Goal: Information Seeking & Learning: Learn about a topic

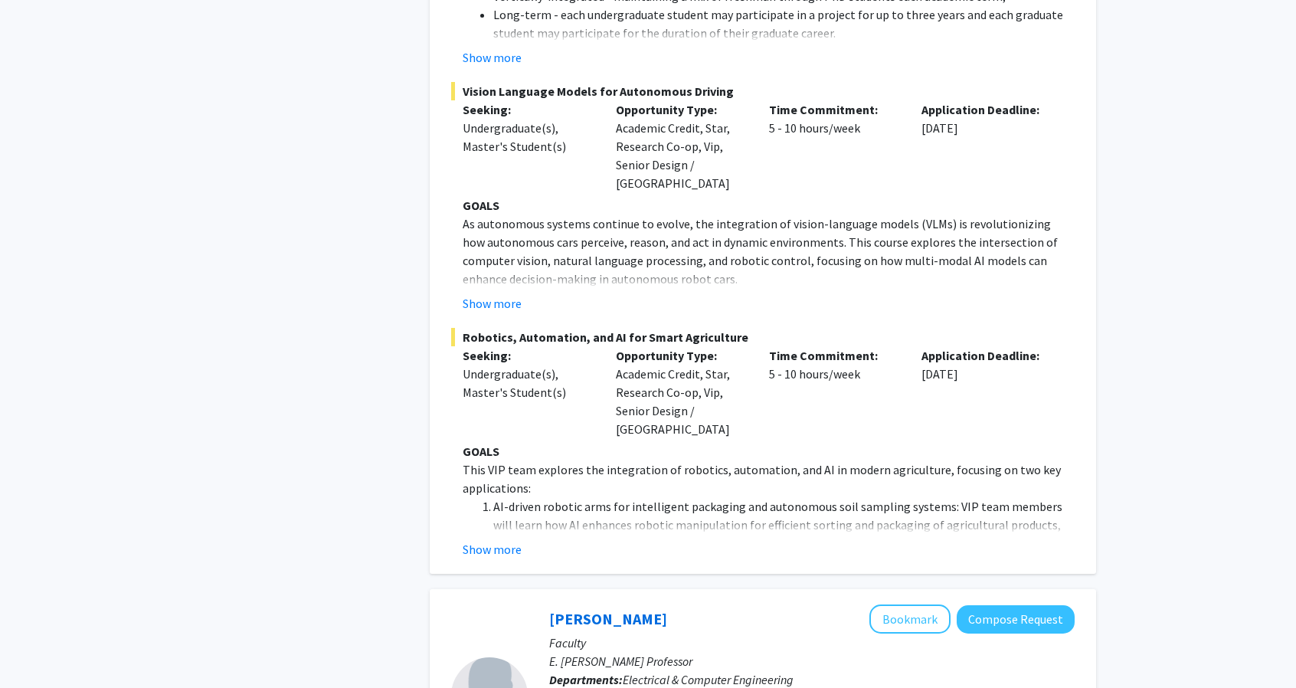
scroll to position [991, 0]
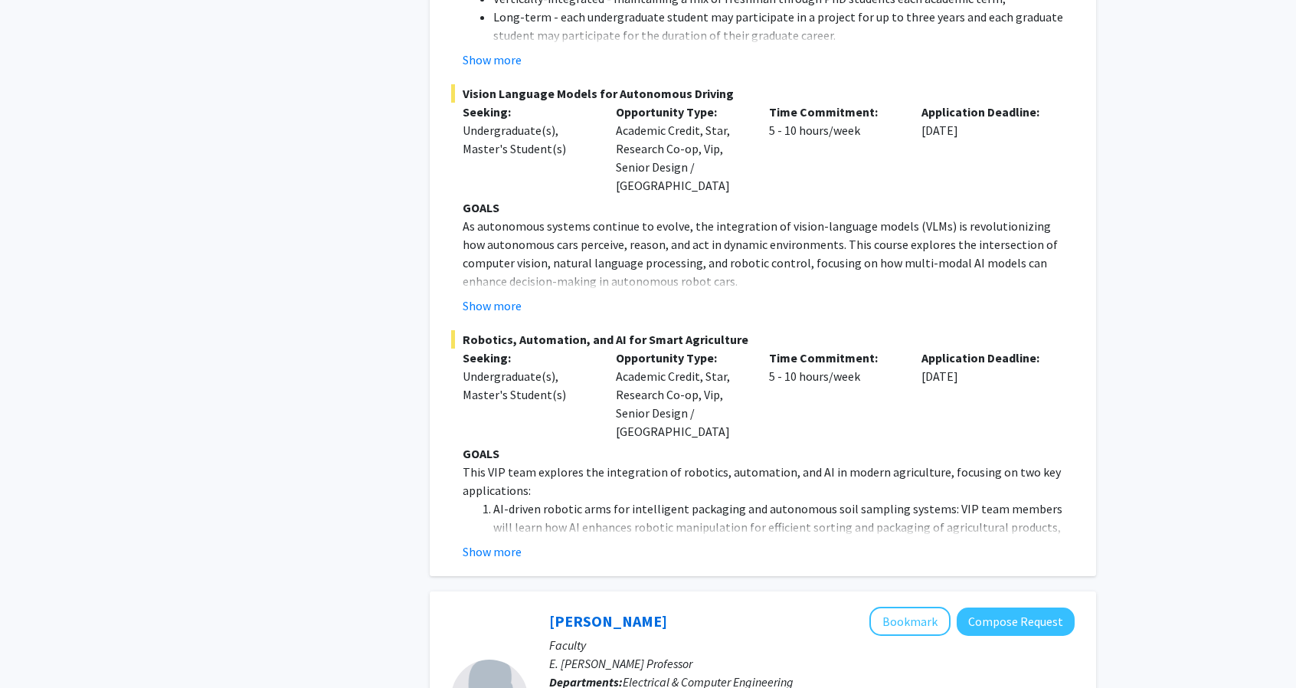
click at [602, 217] on p "As autonomous systems continue to evolve, the integration of vision-language mo…" at bounding box center [769, 254] width 612 height 74
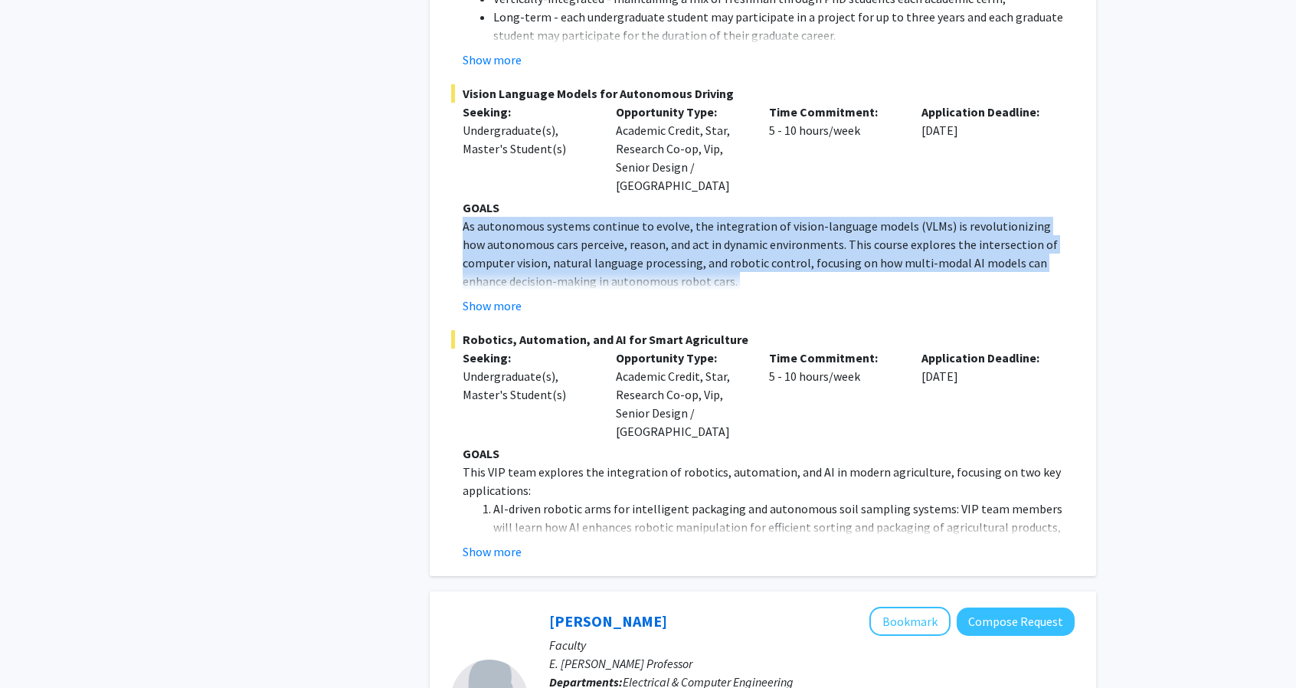
click at [602, 217] on p "As autonomous systems continue to evolve, the integration of vision-language mo…" at bounding box center [769, 254] width 612 height 74
click at [769, 217] on p "As autonomous systems continue to evolve, the integration of vision-language mo…" at bounding box center [769, 254] width 612 height 74
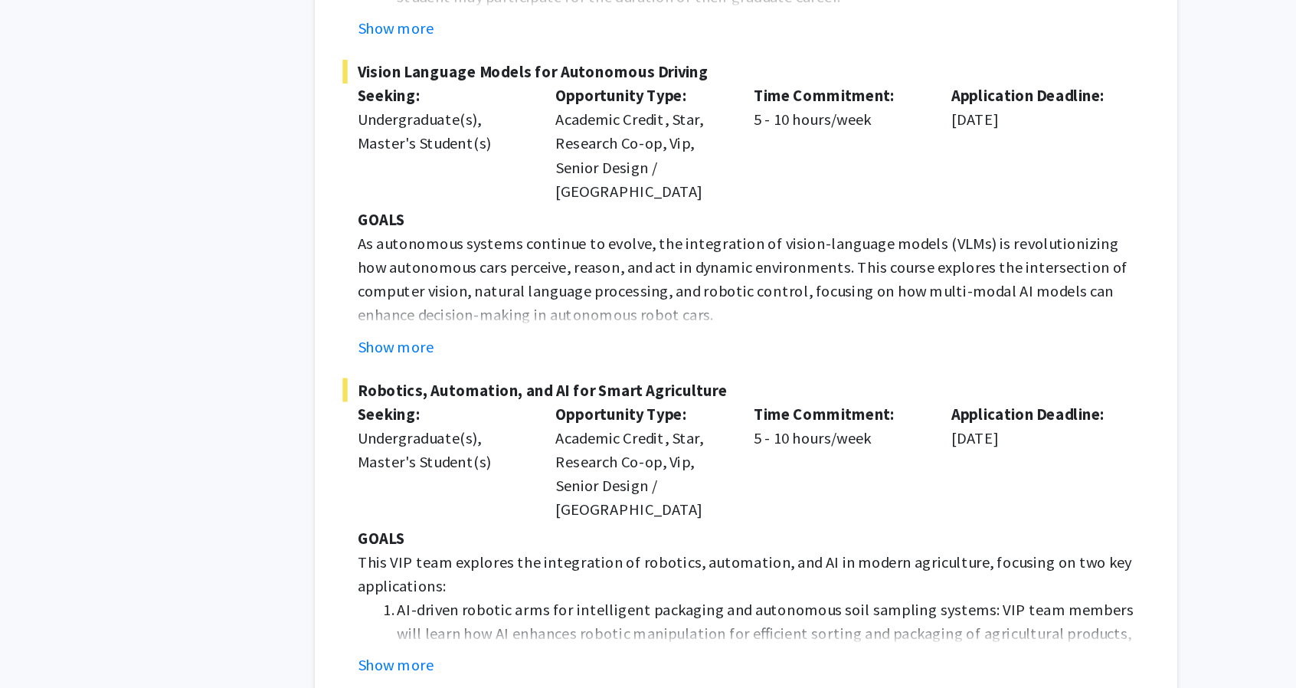
scroll to position [991, 0]
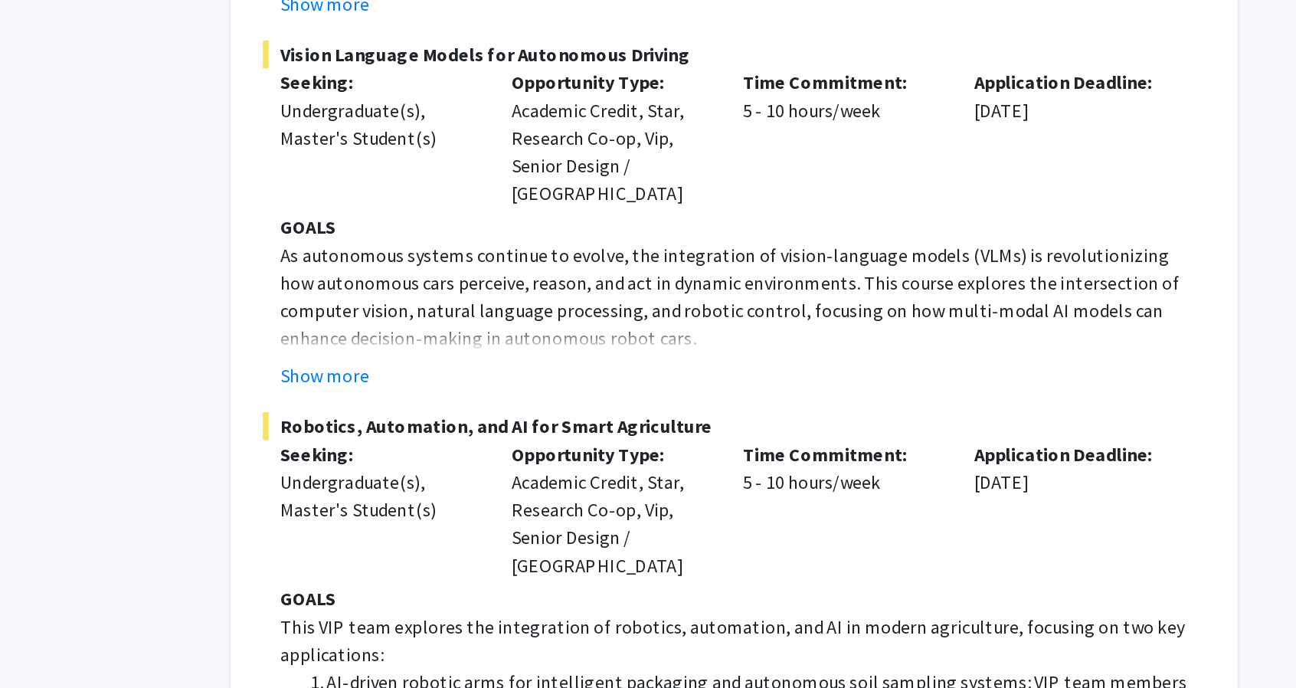
click at [483, 284] on fg-project-list "Coordination and Planning for Multi-Robot Systems Seeking: Undergraduate(s), Ma…" at bounding box center [763, 199] width 624 height 722
click at [500, 296] on button "Show more" at bounding box center [492, 305] width 59 height 18
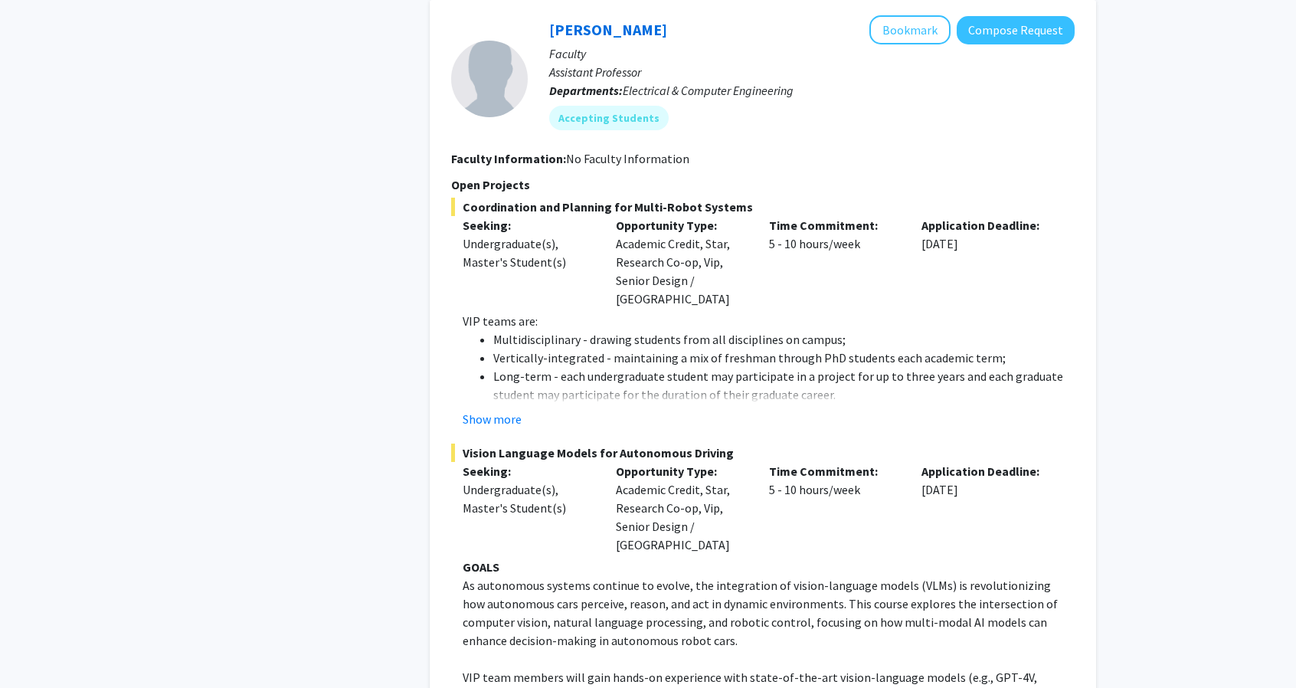
scroll to position [624, 0]
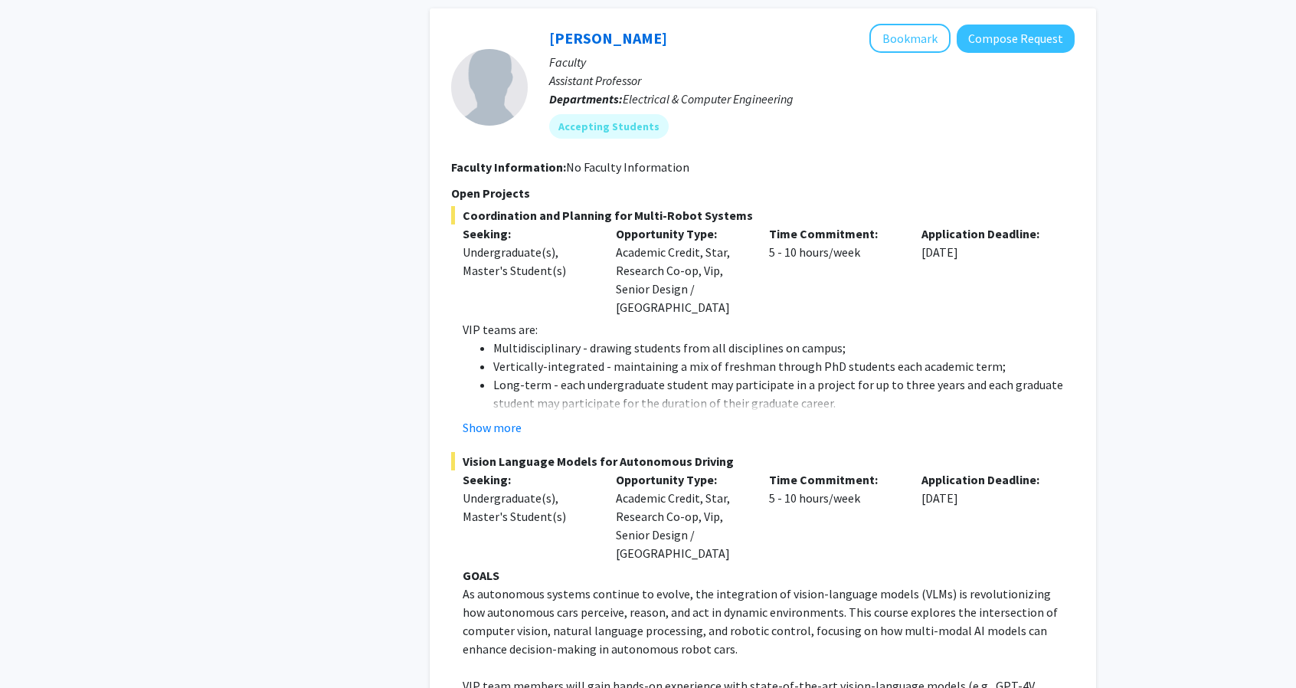
click at [486, 398] on fg-read-more "VIP teams are: Multidisciplinary - drawing students from all disciplines on cam…" at bounding box center [763, 378] width 624 height 116
click at [499, 418] on button "Show more" at bounding box center [492, 427] width 59 height 18
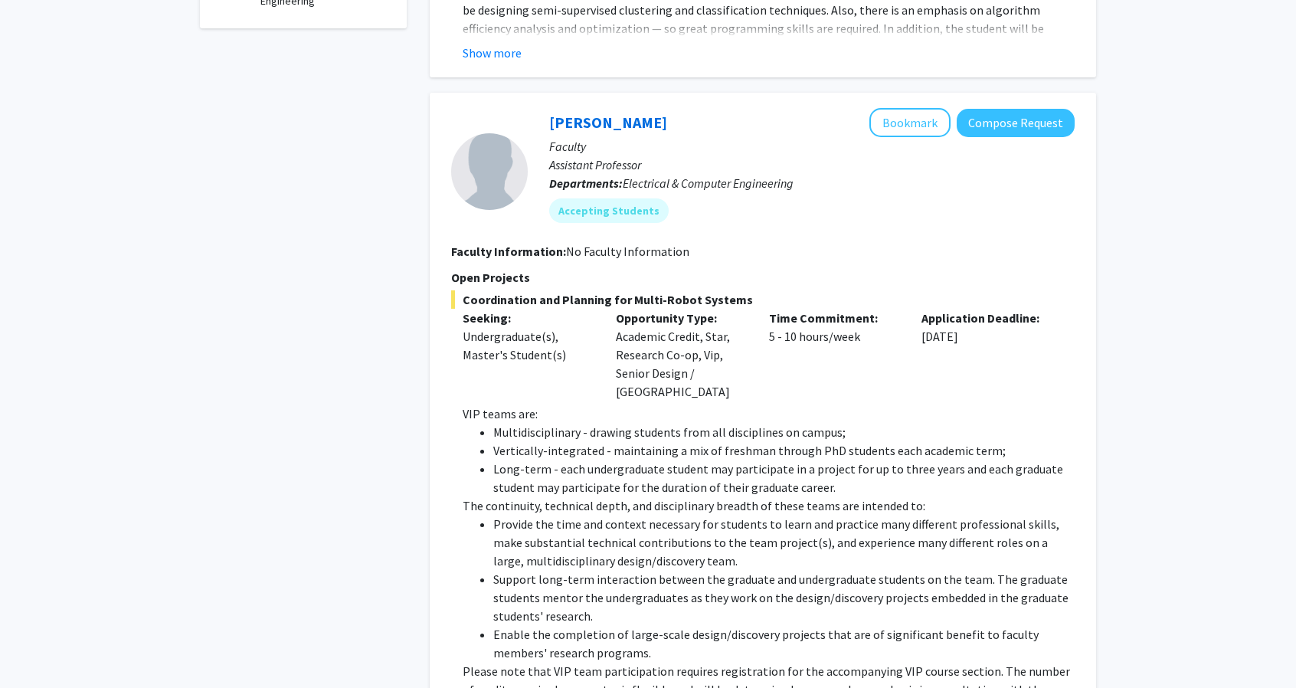
scroll to position [479, 0]
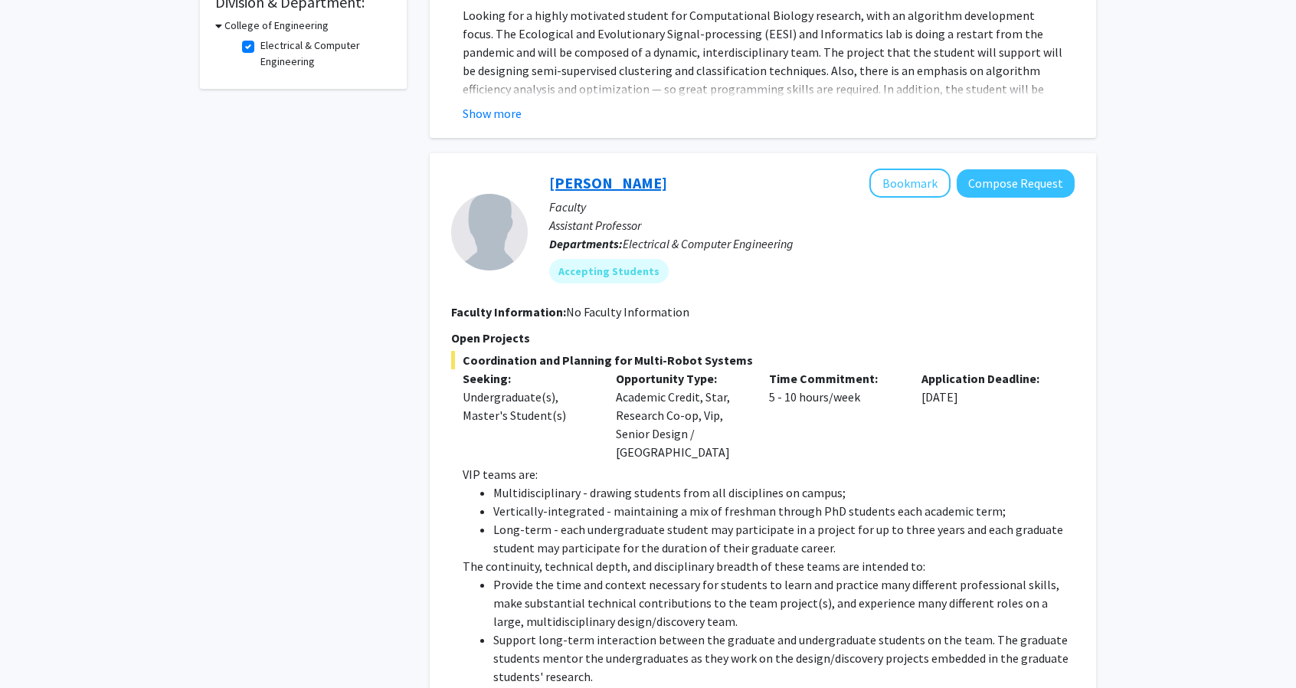
click at [556, 180] on link "[PERSON_NAME]" at bounding box center [608, 182] width 118 height 19
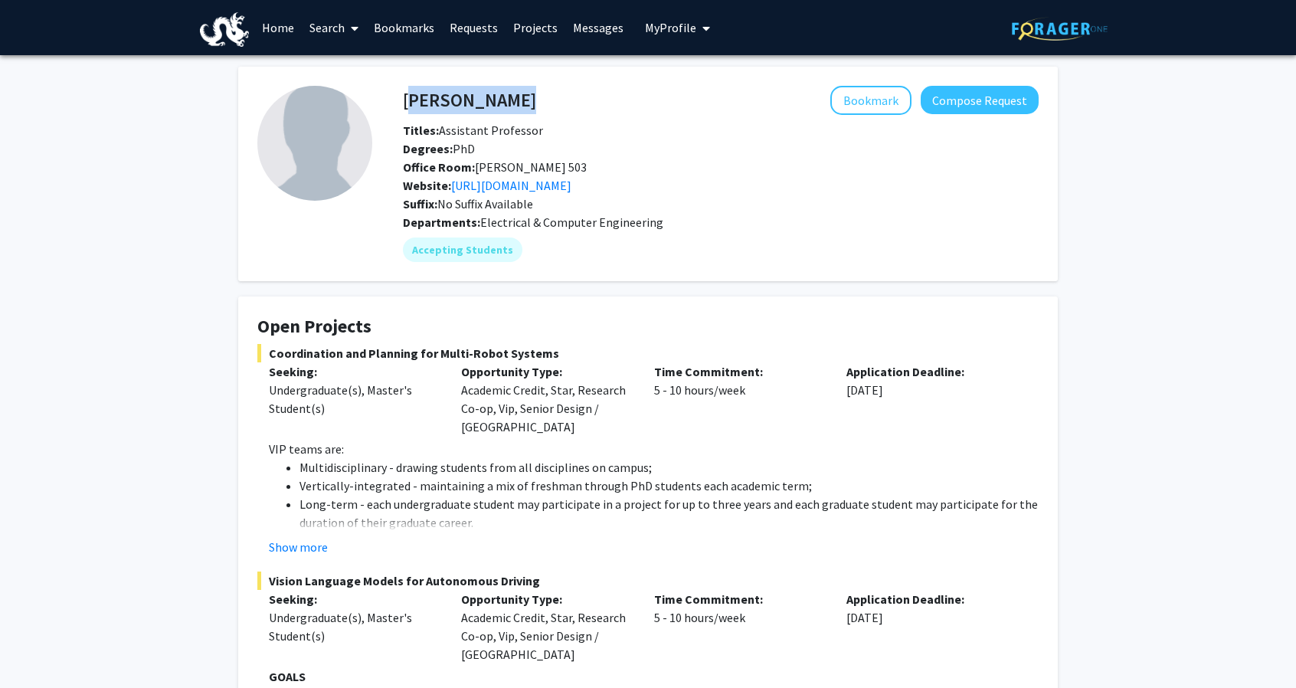
drag, startPoint x: 496, startPoint y: 106, endPoint x: 405, endPoint y: 100, distance: 91.4
click at [405, 100] on div "Lifeng Zhou Bookmark Compose Request" at bounding box center [720, 100] width 659 height 29
